Goal: Navigation & Orientation: Find specific page/section

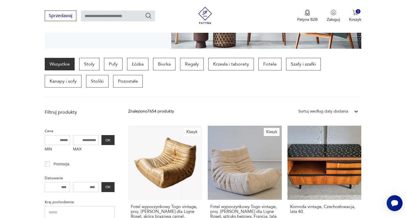
scroll to position [126, 0]
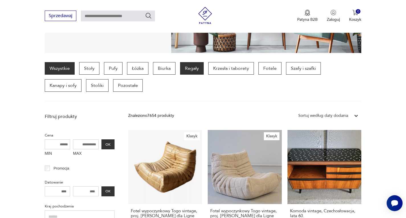
click at [194, 71] on p "Regały" at bounding box center [192, 68] width 24 height 13
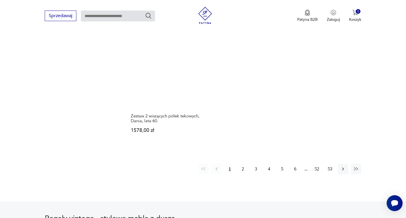
scroll to position [869, 0]
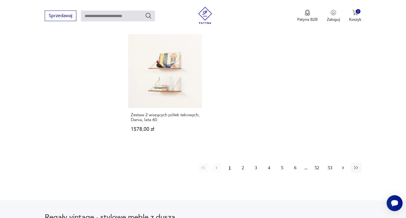
click at [343, 166] on icon "button" at bounding box center [343, 167] width 2 height 3
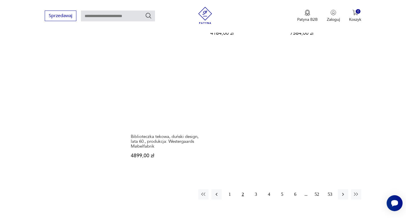
scroll to position [839, 0]
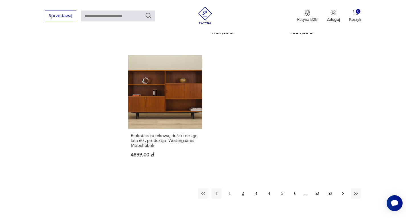
click at [343, 192] on icon "button" at bounding box center [343, 193] width 2 height 3
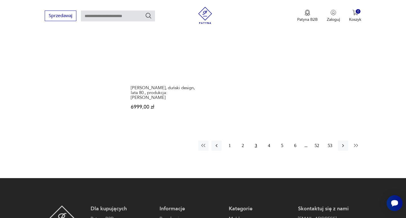
scroll to position [897, 0]
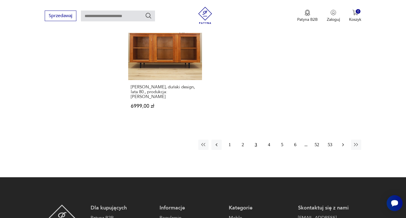
click at [345, 142] on icon "button" at bounding box center [343, 145] width 6 height 6
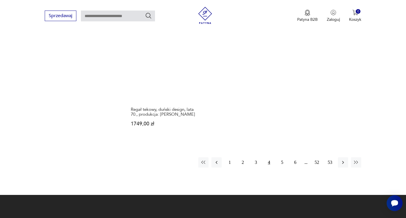
scroll to position [860, 0]
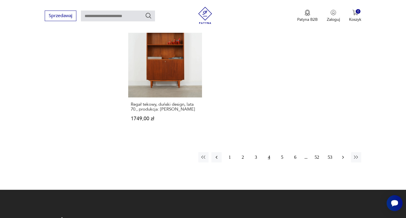
click at [344, 154] on icon "button" at bounding box center [343, 157] width 6 height 6
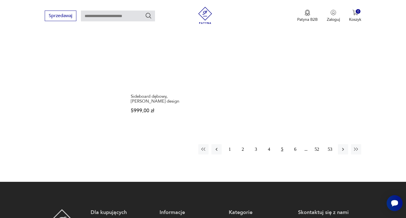
scroll to position [859, 0]
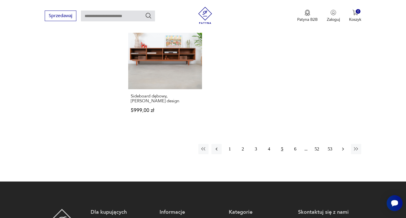
click at [341, 146] on icon "button" at bounding box center [343, 149] width 6 height 6
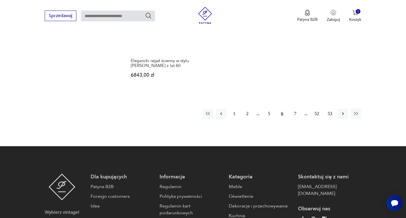
scroll to position [907, 0]
